Goal: Book appointment/travel/reservation

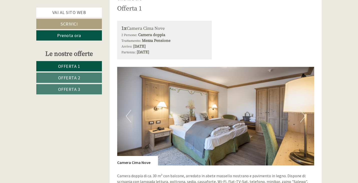
scroll to position [326, 0]
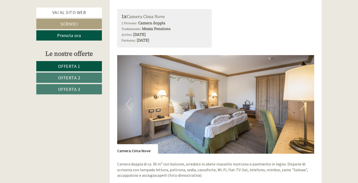
click at [304, 105] on button "Next" at bounding box center [302, 104] width 5 height 13
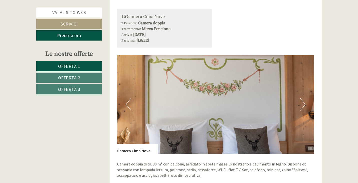
click at [304, 105] on button "Next" at bounding box center [302, 104] width 5 height 13
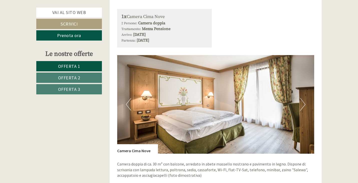
click at [303, 105] on button "Next" at bounding box center [302, 104] width 5 height 13
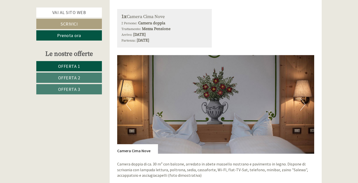
click at [303, 105] on button "Next" at bounding box center [302, 104] width 5 height 13
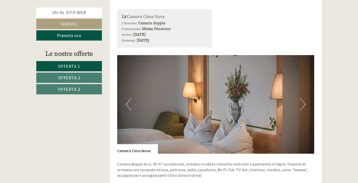
click at [303, 105] on button "Next" at bounding box center [302, 104] width 5 height 13
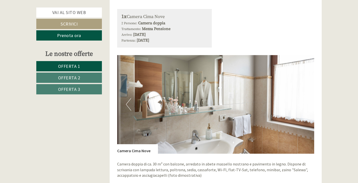
click at [303, 105] on button "Next" at bounding box center [302, 104] width 5 height 13
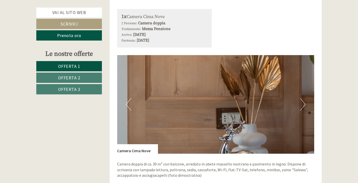
click at [303, 105] on button "Next" at bounding box center [302, 104] width 5 height 13
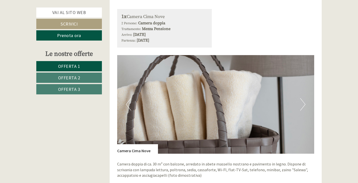
click at [303, 105] on button "Next" at bounding box center [302, 104] width 5 height 13
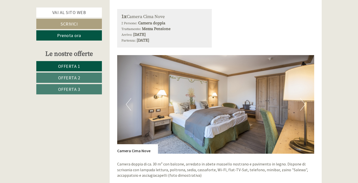
click at [302, 105] on button "Next" at bounding box center [302, 104] width 5 height 13
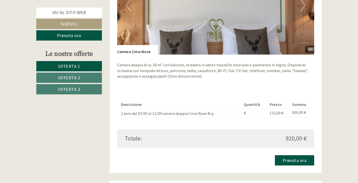
scroll to position [426, 0]
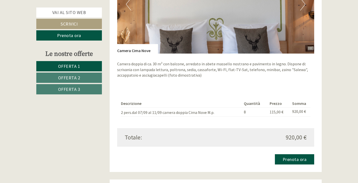
click at [223, 112] on td "2 pers.dal 07/09 al 11/09 camera doppia Cima Nove M.p." at bounding box center [181, 112] width 121 height 9
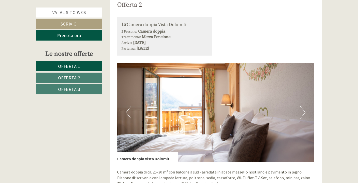
scroll to position [626, 0]
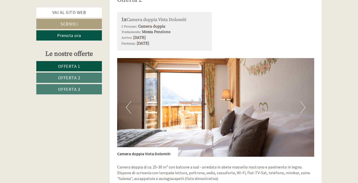
click at [223, 112] on img at bounding box center [215, 107] width 197 height 99
click at [304, 109] on button "Next" at bounding box center [302, 107] width 5 height 13
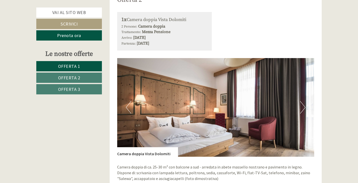
click at [303, 109] on button "Next" at bounding box center [302, 107] width 5 height 13
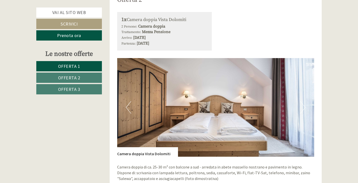
click at [302, 110] on button "Next" at bounding box center [302, 107] width 5 height 13
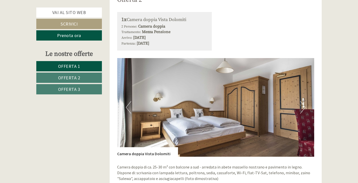
click at [302, 110] on button "Next" at bounding box center [302, 107] width 5 height 13
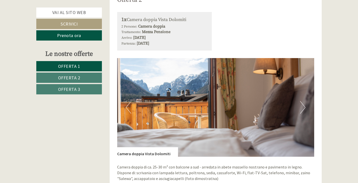
click at [302, 110] on button "Next" at bounding box center [302, 107] width 5 height 13
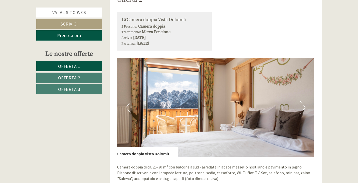
click at [300, 110] on button "Next" at bounding box center [302, 107] width 5 height 13
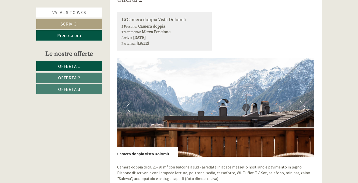
click at [300, 110] on button "Next" at bounding box center [302, 107] width 5 height 13
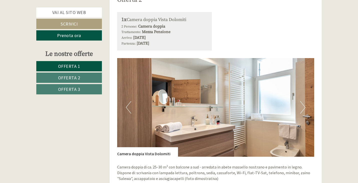
click at [300, 110] on img at bounding box center [215, 107] width 197 height 99
click at [299, 109] on img at bounding box center [215, 107] width 197 height 99
click at [303, 108] on button "Next" at bounding box center [302, 107] width 5 height 13
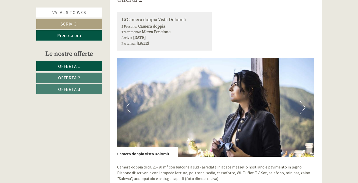
click at [303, 108] on button "Next" at bounding box center [302, 107] width 5 height 13
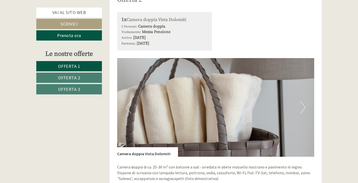
click at [303, 108] on button "Next" at bounding box center [302, 107] width 5 height 13
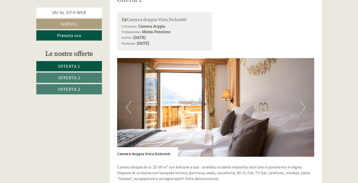
click at [303, 108] on button "Next" at bounding box center [302, 107] width 5 height 13
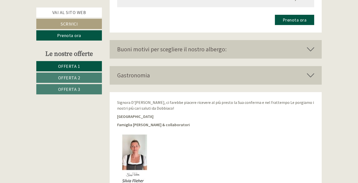
scroll to position [1164, 0]
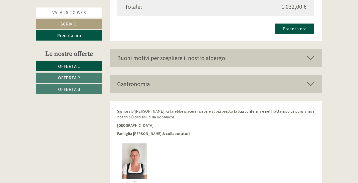
click at [313, 82] on icon at bounding box center [310, 84] width 7 height 9
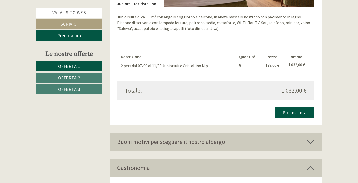
scroll to position [1089, 0]
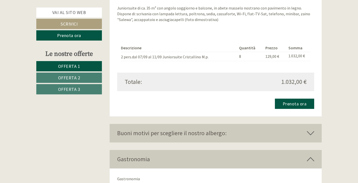
click at [316, 134] on div "Buoni motivi per scegliere il nostro albergo:" at bounding box center [216, 133] width 212 height 19
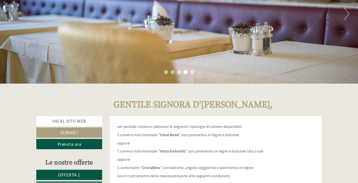
scroll to position [37, 0]
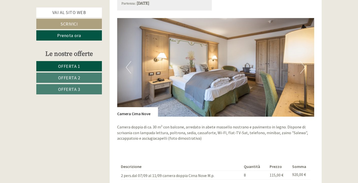
scroll to position [351, 0]
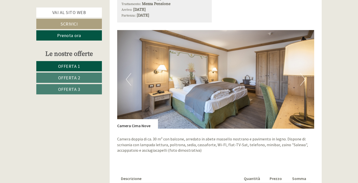
click at [232, 97] on img at bounding box center [215, 79] width 197 height 99
click at [301, 80] on button "Next" at bounding box center [302, 79] width 5 height 13
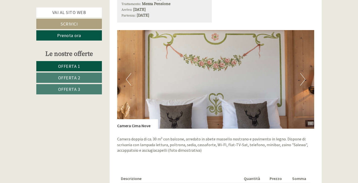
click at [301, 80] on button "Next" at bounding box center [302, 79] width 5 height 13
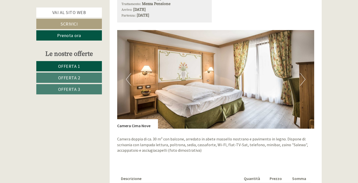
click at [301, 80] on button "Next" at bounding box center [302, 79] width 5 height 13
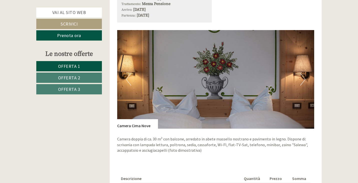
click at [301, 80] on button "Next" at bounding box center [302, 79] width 5 height 13
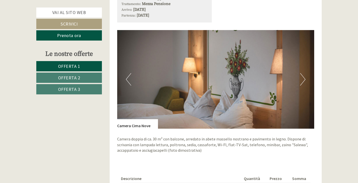
click at [301, 80] on button "Next" at bounding box center [302, 79] width 5 height 13
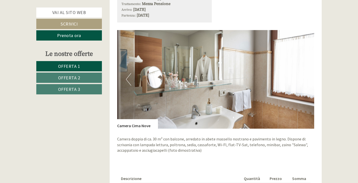
click at [301, 80] on button "Next" at bounding box center [302, 79] width 5 height 13
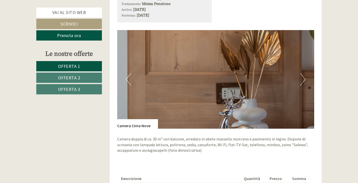
click at [301, 80] on button "Next" at bounding box center [302, 79] width 5 height 13
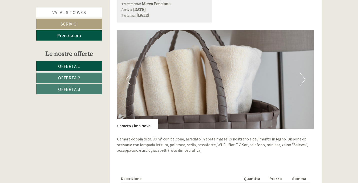
click at [301, 80] on button "Next" at bounding box center [302, 79] width 5 height 13
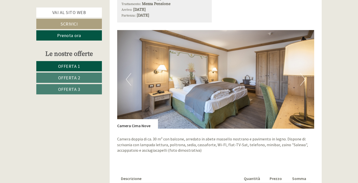
click at [301, 80] on button "Next" at bounding box center [302, 79] width 5 height 13
